Goal: Navigation & Orientation: Find specific page/section

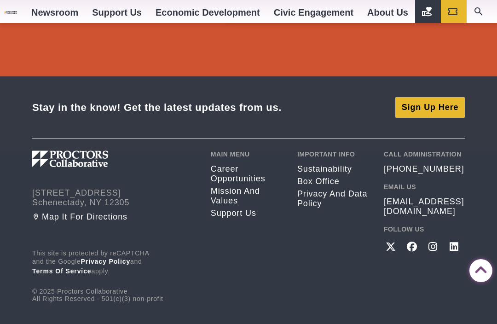
scroll to position [1743, 0]
click at [326, 208] on link "Privacy and Data Policy" at bounding box center [333, 199] width 73 height 19
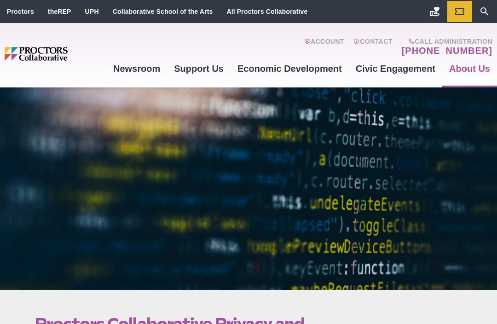
click at [377, 41] on link "Contact" at bounding box center [372, 47] width 39 height 18
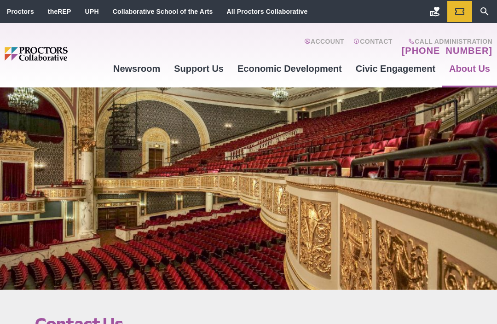
click at [328, 41] on link "Account" at bounding box center [324, 47] width 40 height 18
click at [489, 16] on icon "Search" at bounding box center [484, 11] width 11 height 11
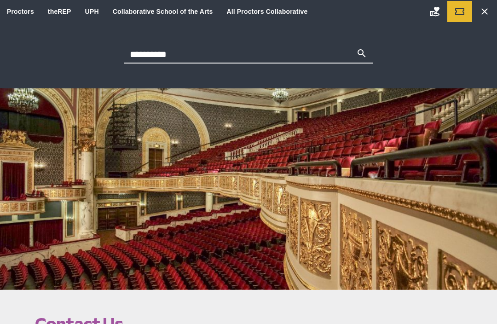
type input "**********"
click at [366, 52] on icon "Main site navigation and header" at bounding box center [361, 53] width 11 height 11
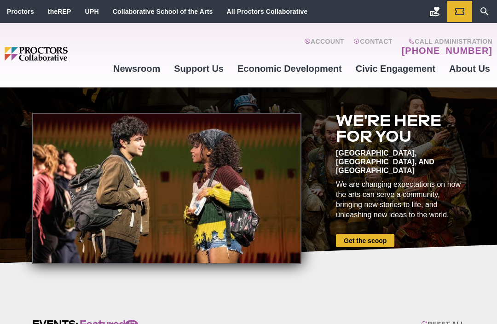
click at [22, 15] on link "Proctors" at bounding box center [20, 11] width 27 height 7
